Goal: Register for event/course

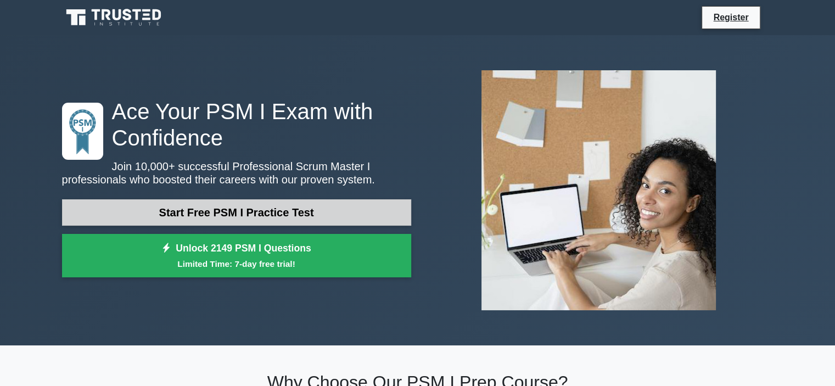
click at [229, 212] on link "Start Free PSM I Practice Test" at bounding box center [236, 212] width 349 height 26
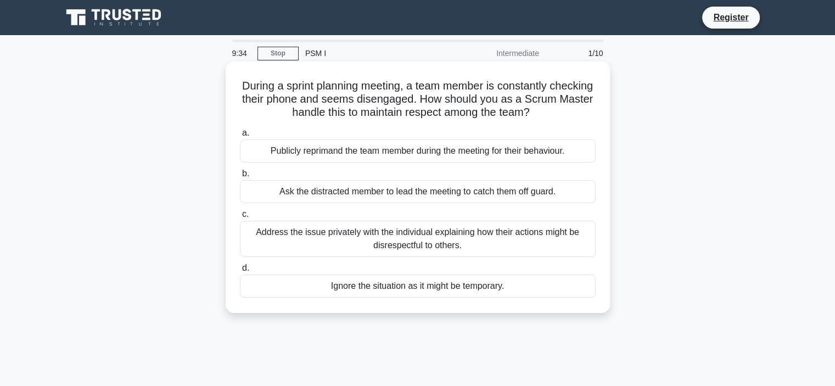
click at [323, 244] on div "Address the issue privately with the individual explaining how their actions mi…" at bounding box center [418, 239] width 356 height 36
click at [240, 218] on input "c. Address the issue privately with the individual explaining how their actions…" at bounding box center [240, 214] width 0 height 7
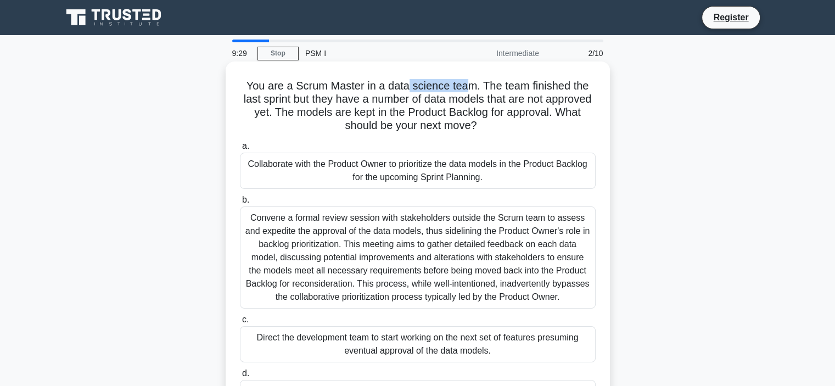
drag, startPoint x: 407, startPoint y: 85, endPoint x: 464, endPoint y: 85, distance: 56.5
click at [464, 85] on h5 "You are a Scrum Master in a data science team. The team finished the last sprin…" at bounding box center [418, 106] width 358 height 54
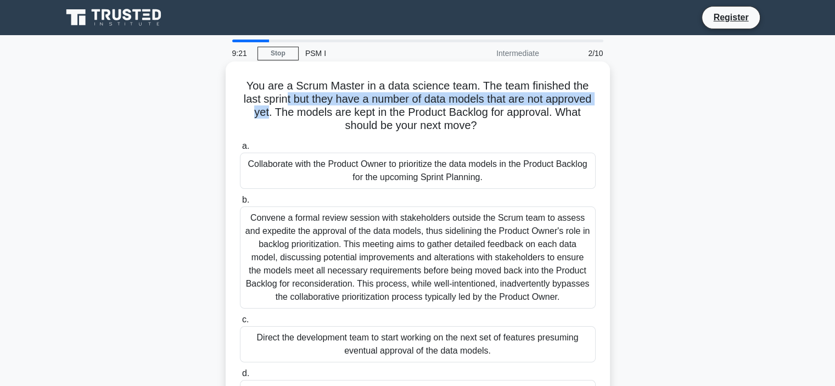
drag, startPoint x: 306, startPoint y: 99, endPoint x: 305, endPoint y: 113, distance: 14.3
click at [305, 113] on h5 "You are a Scrum Master in a data science team. The team finished the last sprin…" at bounding box center [418, 106] width 358 height 54
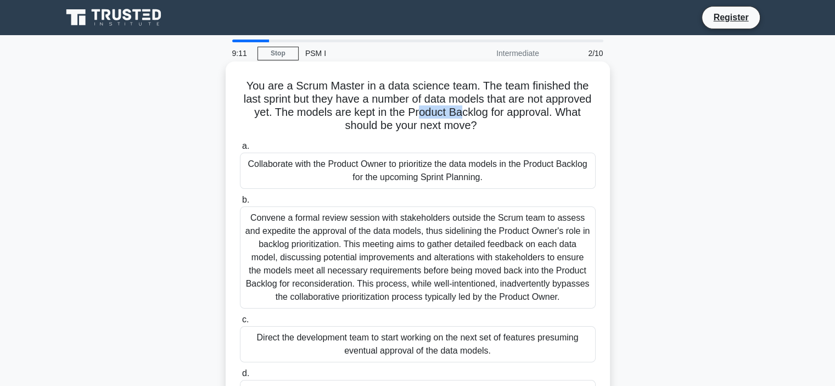
drag, startPoint x: 459, startPoint y: 112, endPoint x: 501, endPoint y: 110, distance: 41.8
click at [501, 110] on h5 "You are a Scrum Master in a data science team. The team finished the last sprin…" at bounding box center [418, 106] width 358 height 54
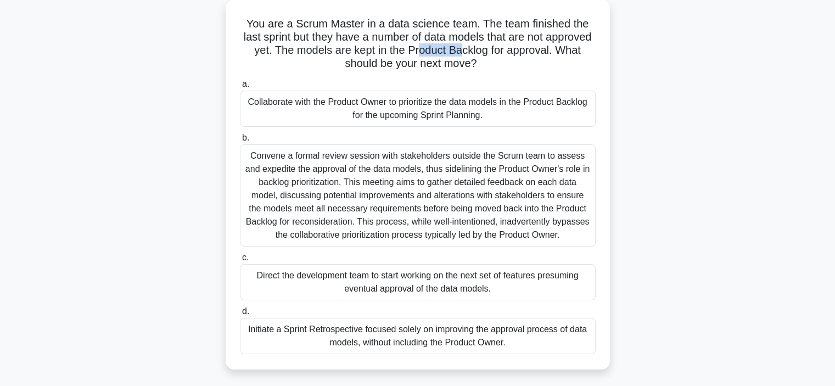
scroll to position [110, 0]
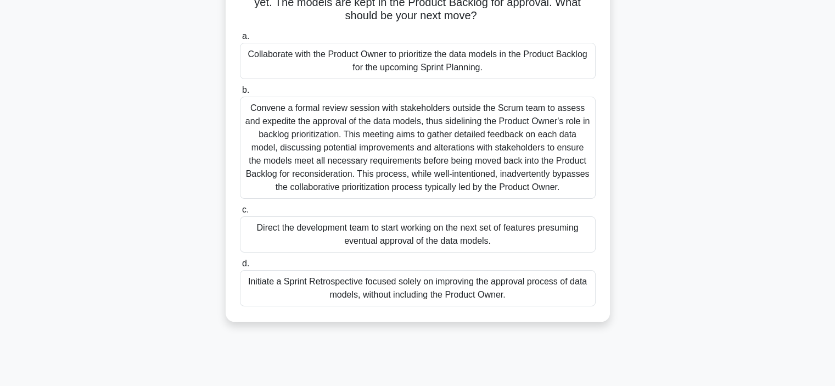
click at [308, 143] on div "Convene a formal review session with stakeholders outside the Scrum team to ass…" at bounding box center [418, 148] width 356 height 102
click at [240, 94] on input "b. Convene a formal review session with stakeholders outside the Scrum team to …" at bounding box center [240, 90] width 0 height 7
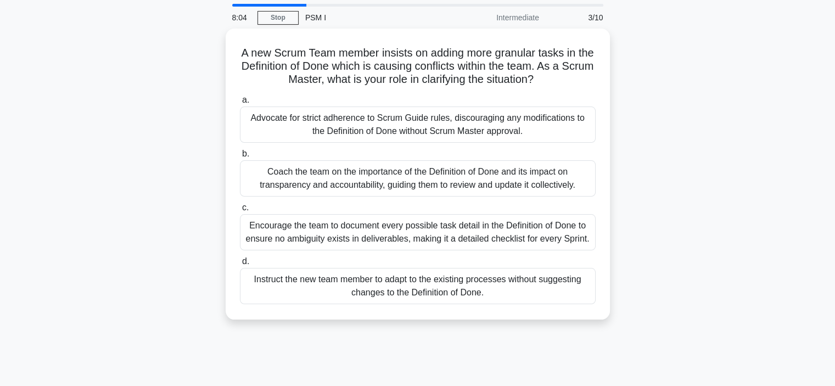
scroll to position [55, 0]
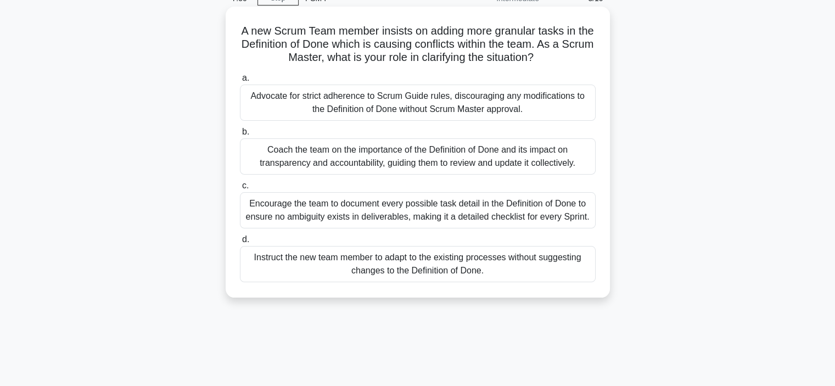
click at [474, 155] on div "Coach the team on the importance of the Definition of Done and its impact on tr…" at bounding box center [418, 156] width 356 height 36
click at [240, 136] on input "b. Coach the team on the importance of the Definition of Done and its impact on…" at bounding box center [240, 131] width 0 height 7
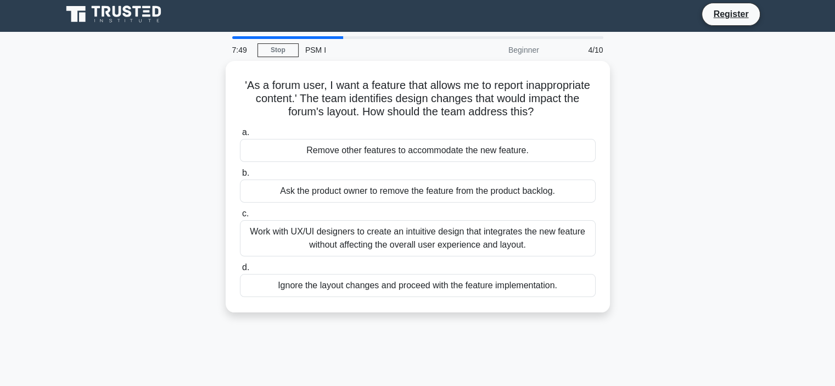
scroll to position [0, 0]
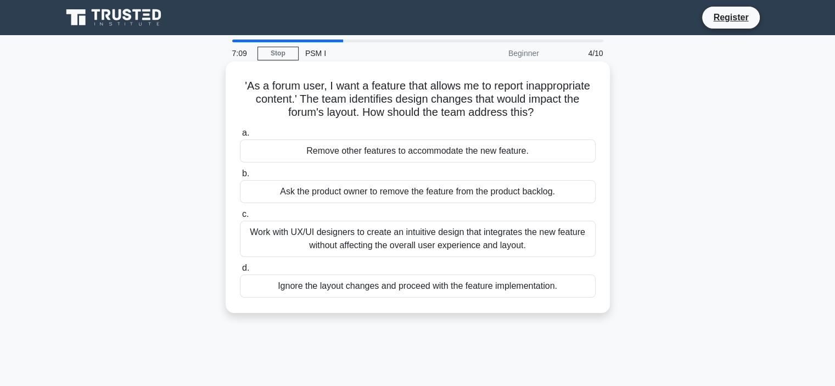
click at [356, 243] on div "Work with UX/UI designers to create an intuitive design that integrates the new…" at bounding box center [418, 239] width 356 height 36
click at [240, 218] on input "c. Work with UX/UI designers to create an intuitive design that integrates the …" at bounding box center [240, 214] width 0 height 7
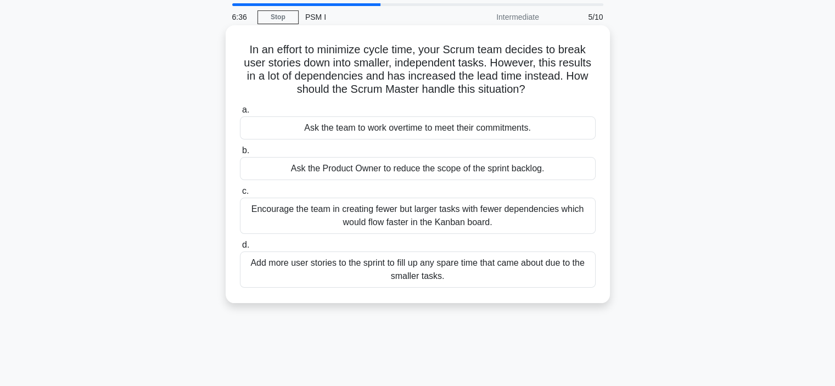
scroll to position [55, 0]
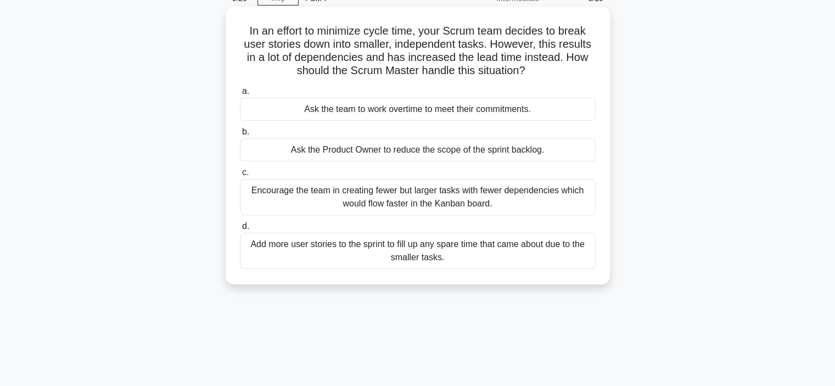
click at [279, 204] on div "Encourage the team in creating fewer but larger tasks with fewer dependencies w…" at bounding box center [418, 197] width 356 height 36
click at [240, 176] on input "c. Encourage the team in creating fewer but larger tasks with fewer dependencie…" at bounding box center [240, 172] width 0 height 7
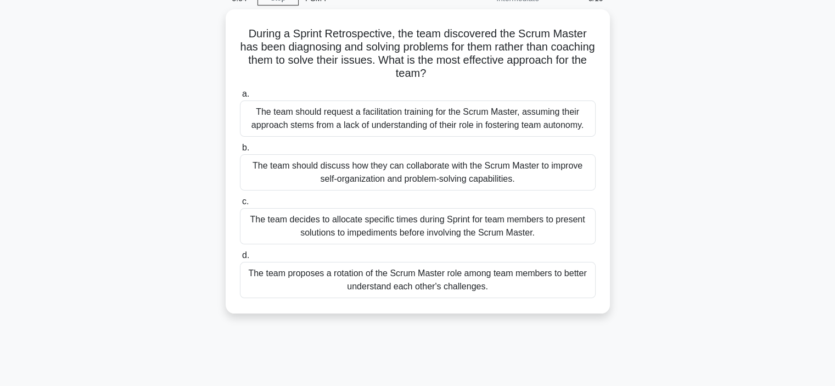
scroll to position [0, 0]
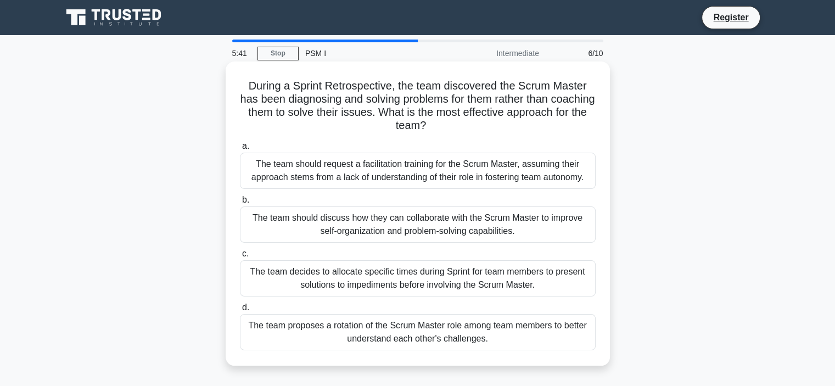
click at [318, 181] on div "The team should request a facilitation training for the Scrum Master, assuming …" at bounding box center [418, 171] width 356 height 36
click at [240, 150] on input "a. The team should request a facilitation training for the Scrum Master, assumi…" at bounding box center [240, 146] width 0 height 7
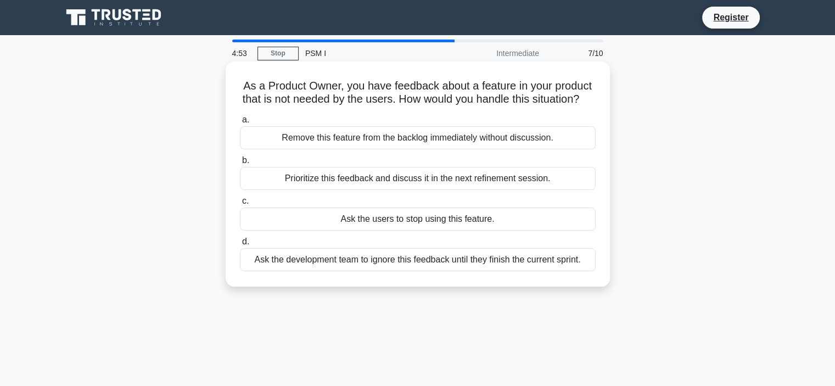
click at [534, 190] on div "Prioritize this feedback and discuss it in the next refinement session." at bounding box center [418, 178] width 356 height 23
click at [240, 164] on input "b. Prioritize this feedback and discuss it in the next refinement session." at bounding box center [240, 160] width 0 height 7
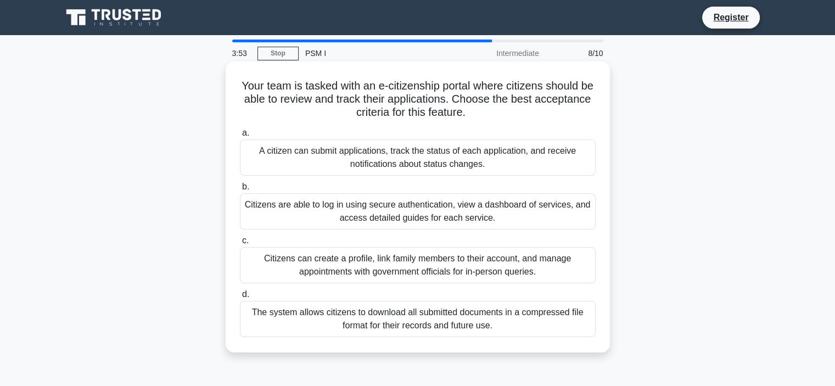
click at [487, 155] on div "A citizen can submit applications, track the status of each application, and re…" at bounding box center [418, 157] width 356 height 36
click at [240, 137] on input "a. A citizen can submit applications, track the status of each application, and…" at bounding box center [240, 132] width 0 height 7
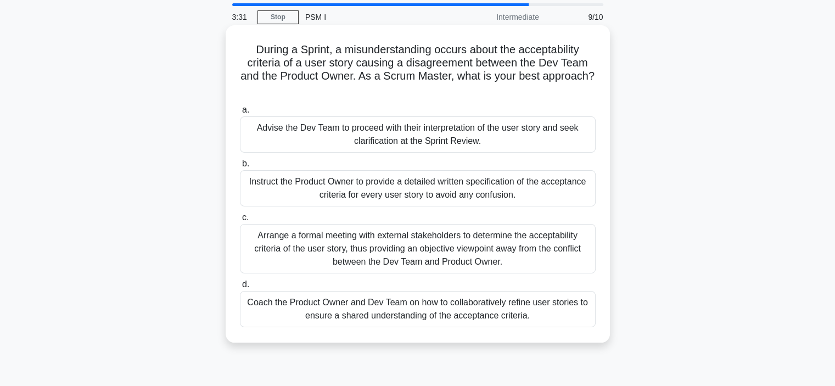
scroll to position [55, 0]
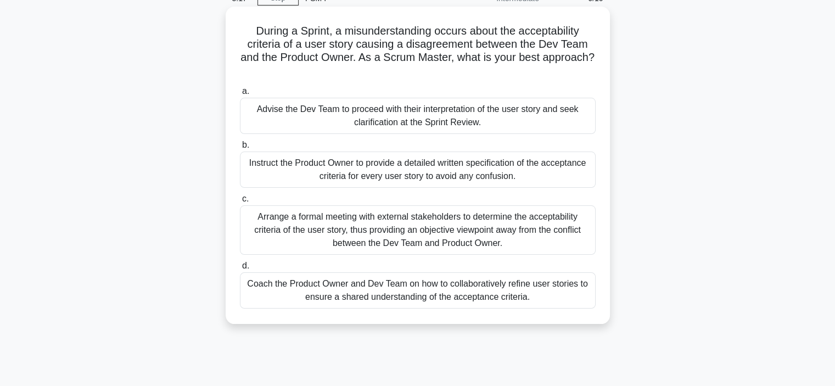
click at [352, 283] on div "Coach the Product Owner and Dev Team on how to collaboratively refine user stor…" at bounding box center [418, 290] width 356 height 36
click at [240, 269] on input "d. Coach the Product Owner and Dev Team on how to collaboratively refine user s…" at bounding box center [240, 265] width 0 height 7
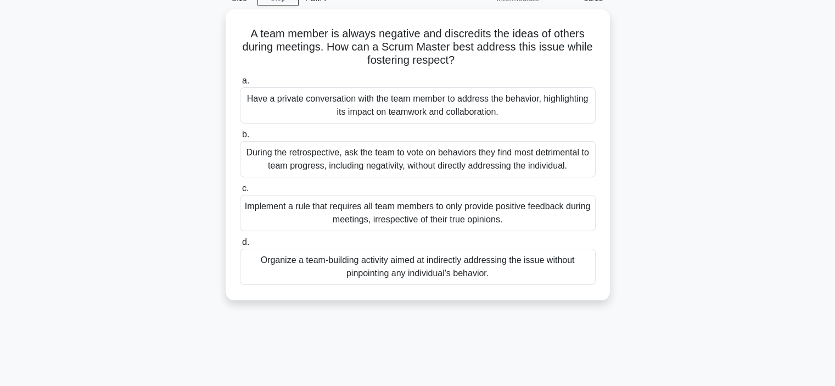
scroll to position [0, 0]
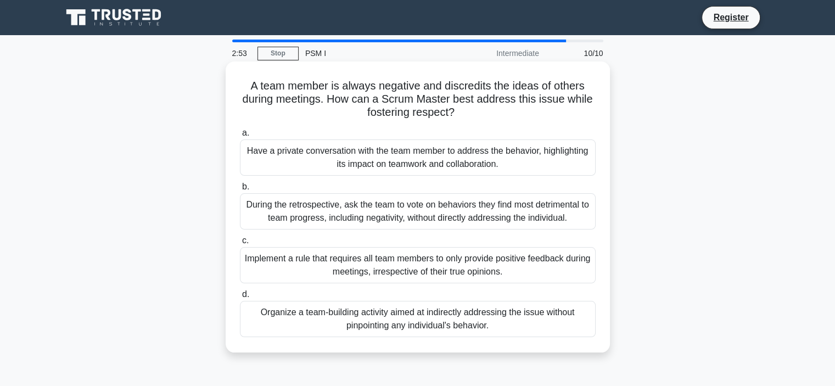
click at [455, 167] on div "Have a private conversation with the team member to address the behavior, highl…" at bounding box center [418, 157] width 356 height 36
click at [240, 137] on input "a. Have a private conversation with the team member to address the behavior, hi…" at bounding box center [240, 132] width 0 height 7
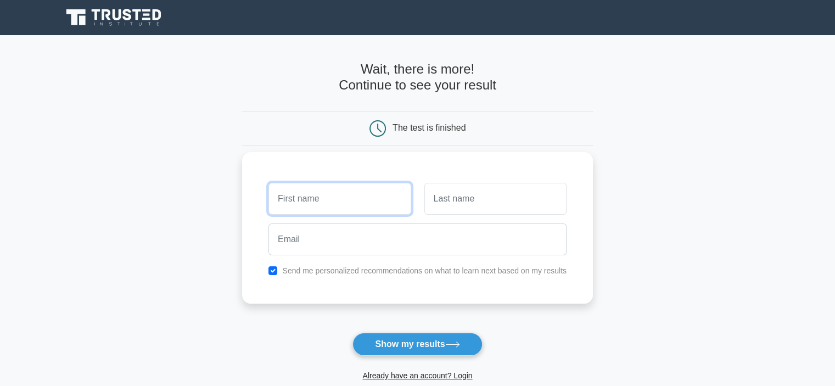
click at [350, 206] on input "text" at bounding box center [339, 199] width 142 height 32
type input "Biljana"
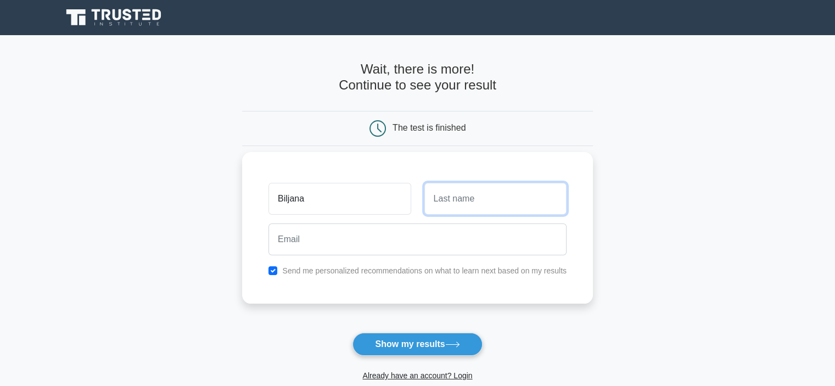
drag, startPoint x: 450, startPoint y: 199, endPoint x: 448, endPoint y: 207, distance: 8.5
click at [450, 199] on input "text" at bounding box center [495, 199] width 142 height 32
type input "Jovanoski"
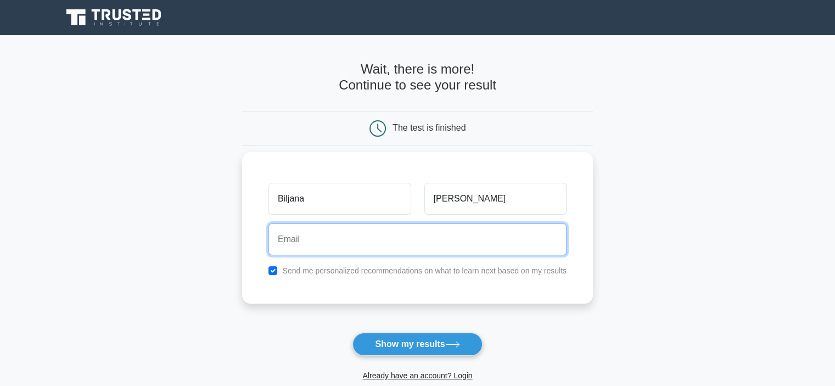
click at [439, 240] on input "email" at bounding box center [417, 239] width 298 height 32
type input "[EMAIL_ADDRESS][DOMAIN_NAME]"
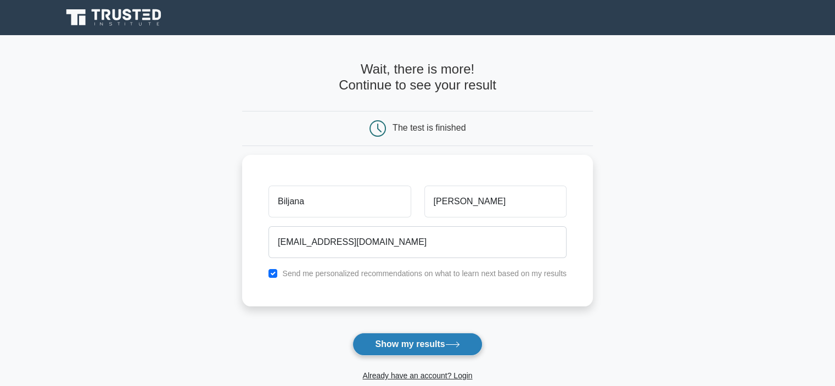
click at [416, 346] on button "Show my results" at bounding box center [416, 344] width 129 height 23
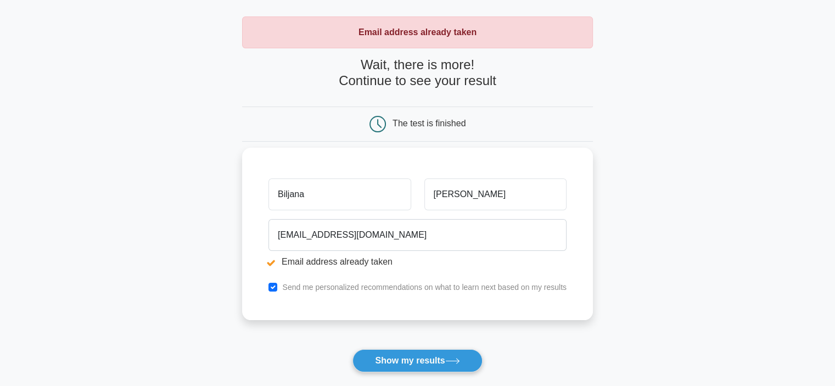
scroll to position [110, 0]
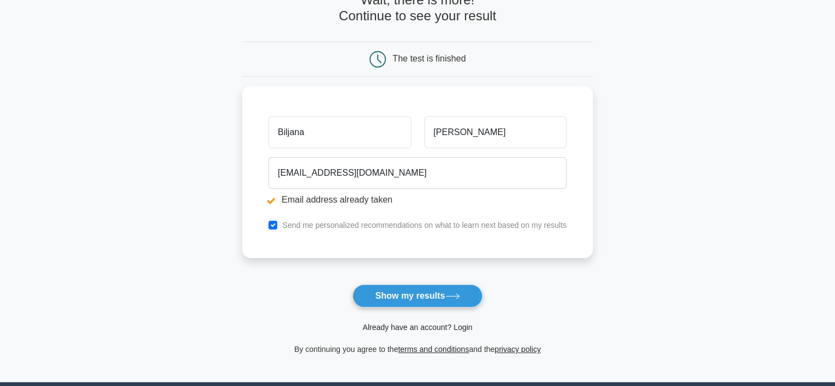
click at [441, 323] on link "Already have an account? Login" at bounding box center [417, 327] width 110 height 9
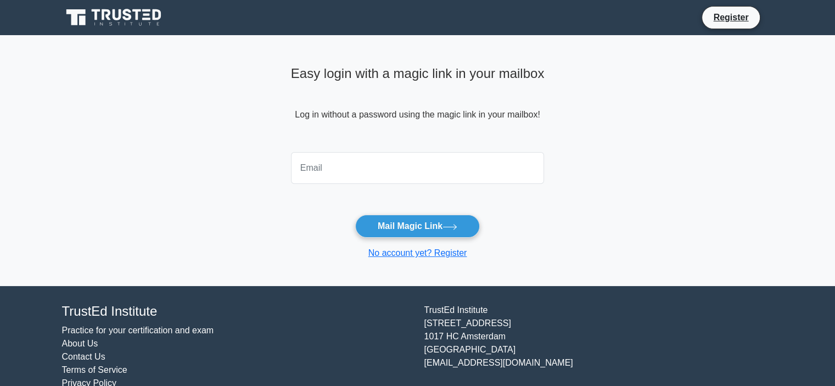
click at [348, 162] on input "email" at bounding box center [418, 168] width 254 height 32
type input "[EMAIL_ADDRESS][DOMAIN_NAME]"
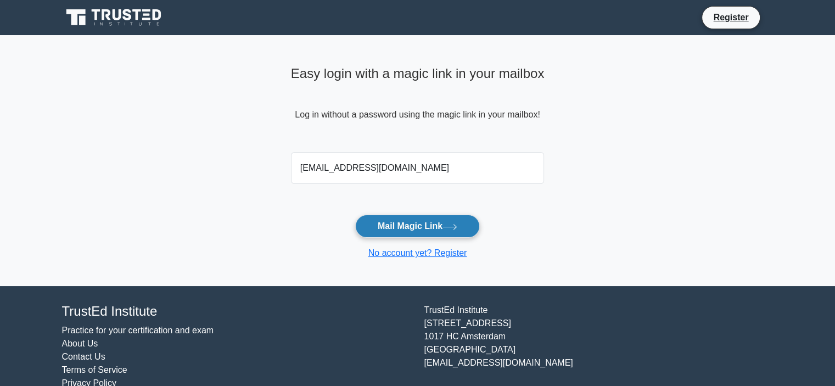
click at [438, 226] on button "Mail Magic Link" at bounding box center [417, 226] width 125 height 23
